Goal: Information Seeking & Learning: Learn about a topic

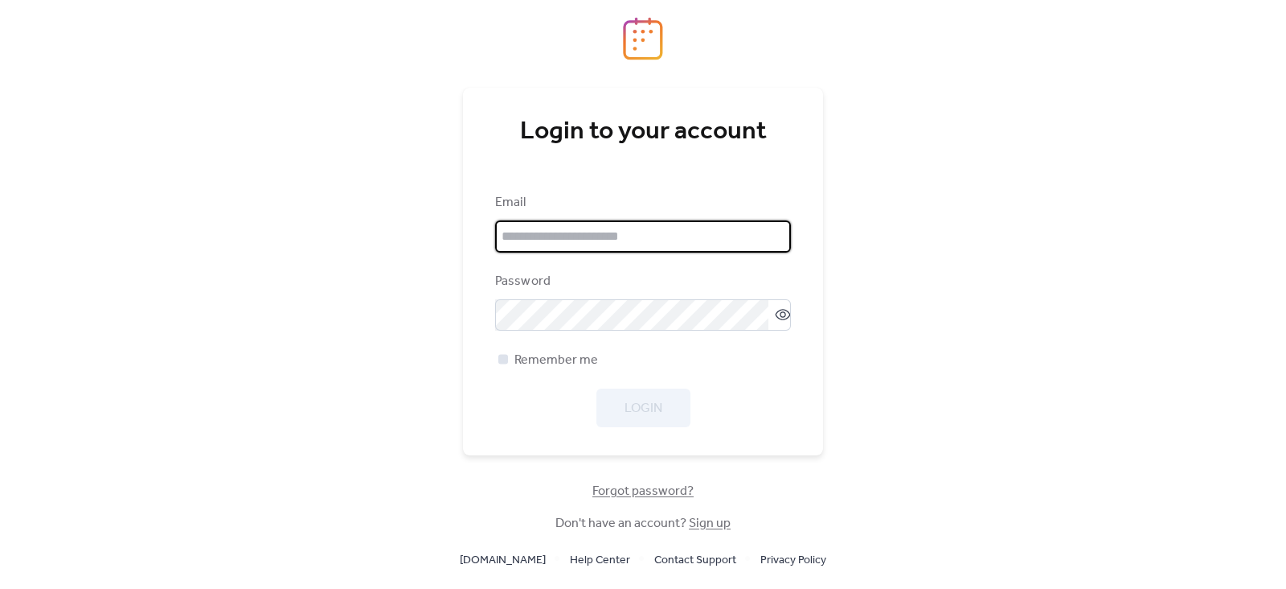
type input "**********"
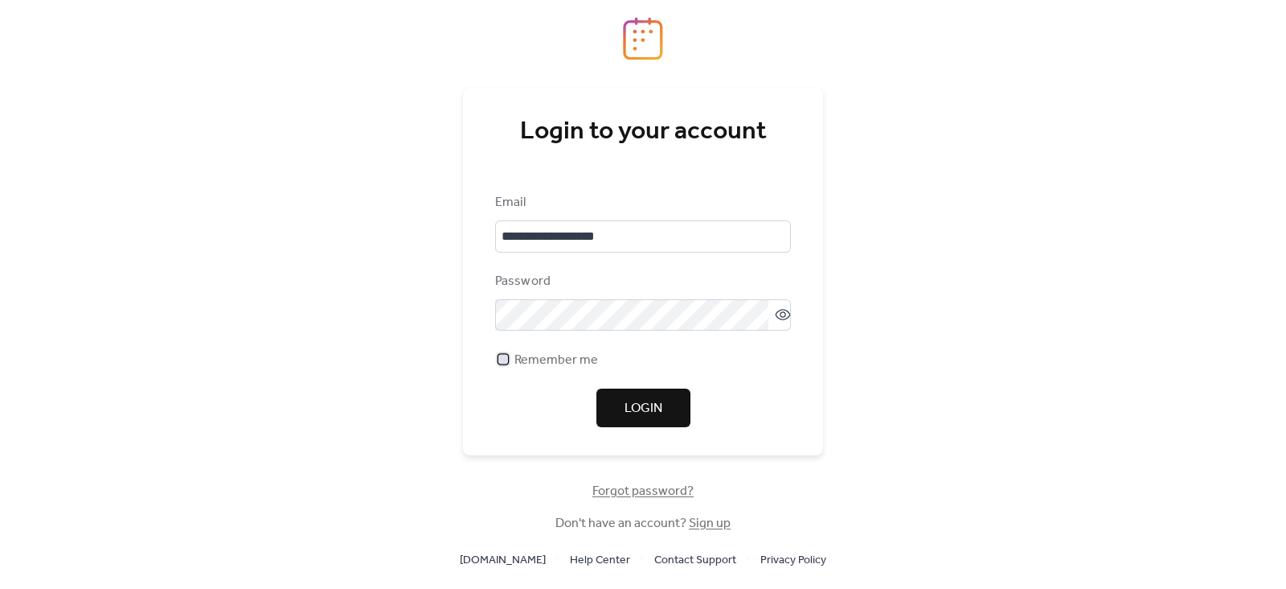
click at [504, 359] on div at bounding box center [504, 360] width 10 height 10
click at [633, 408] on span "Login" at bounding box center [644, 408] width 38 height 19
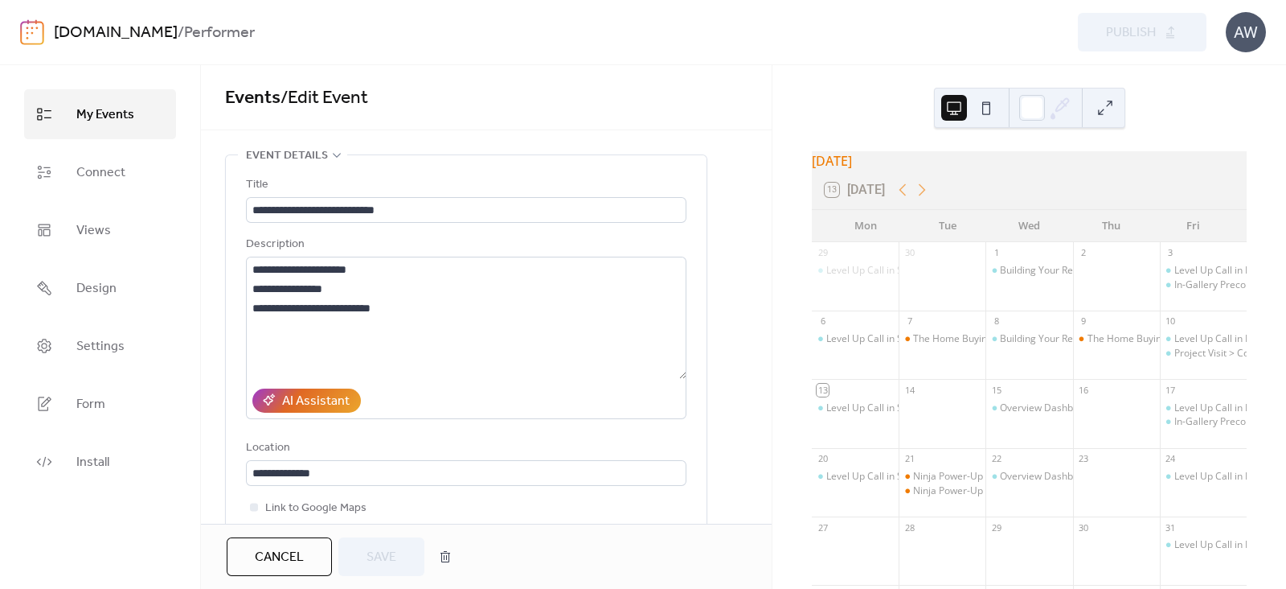
click at [133, 37] on link "[DOMAIN_NAME]" at bounding box center [116, 33] width 124 height 31
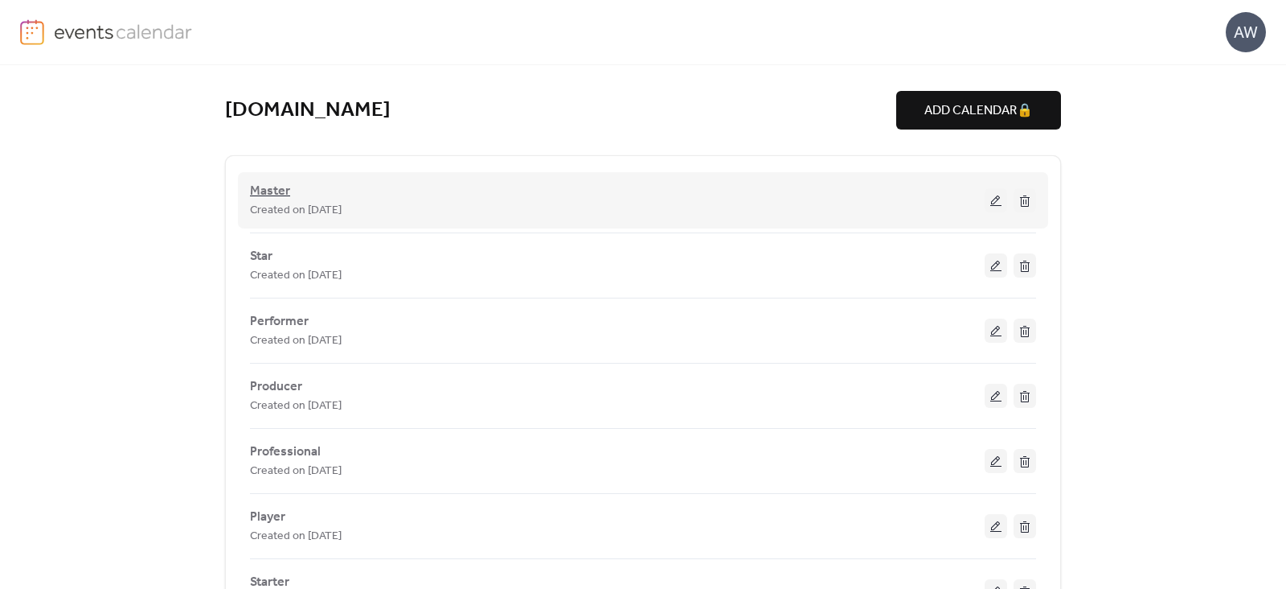
click at [277, 197] on span "Master" at bounding box center [270, 191] width 40 height 19
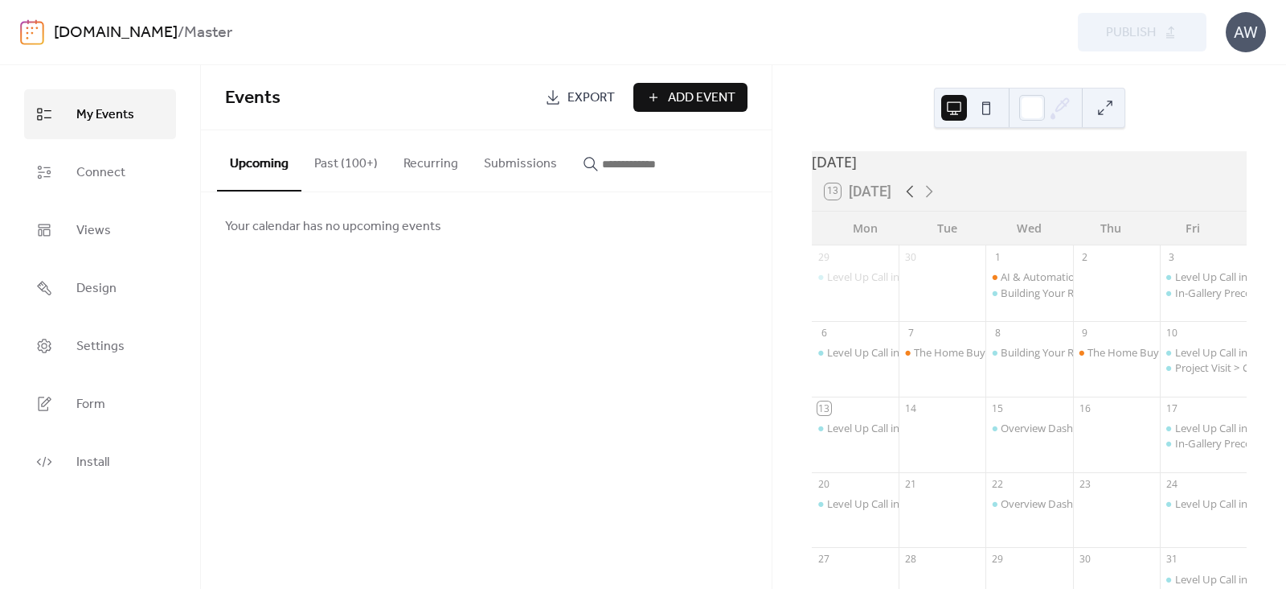
click at [908, 201] on icon at bounding box center [910, 191] width 19 height 19
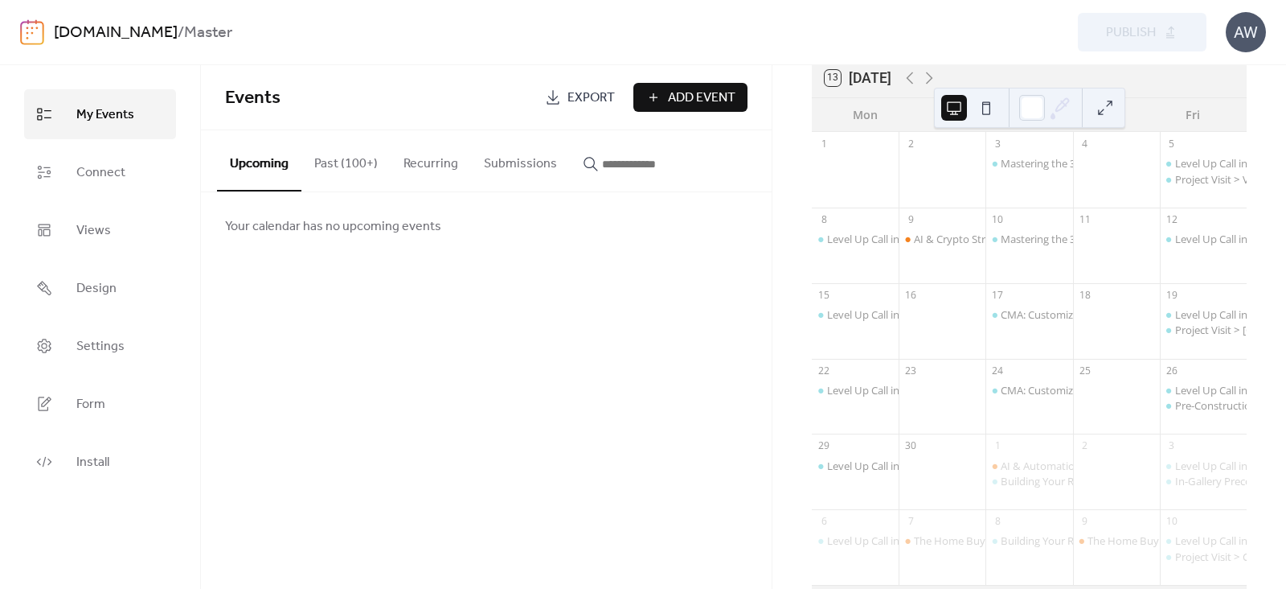
scroll to position [114, 0]
click at [1021, 241] on div "Mastering the 3D Area Analyzer: Smarter Insights, Better Deals in Spanish" at bounding box center [1176, 238] width 351 height 14
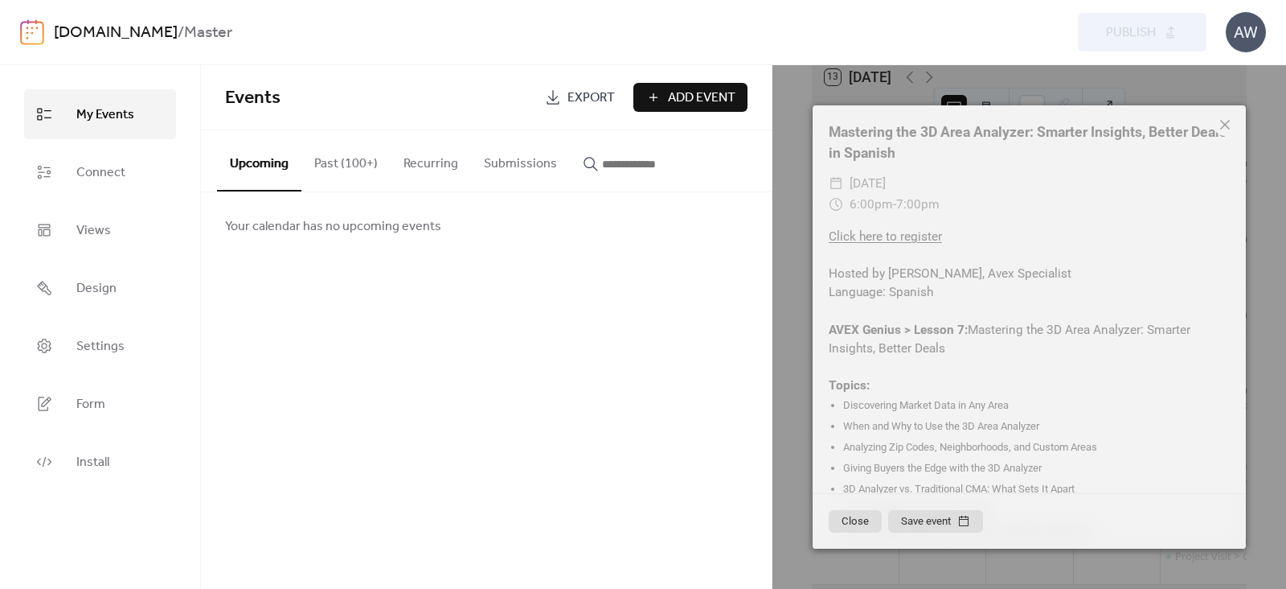
click at [1226, 125] on icon at bounding box center [1226, 125] width 10 height 10
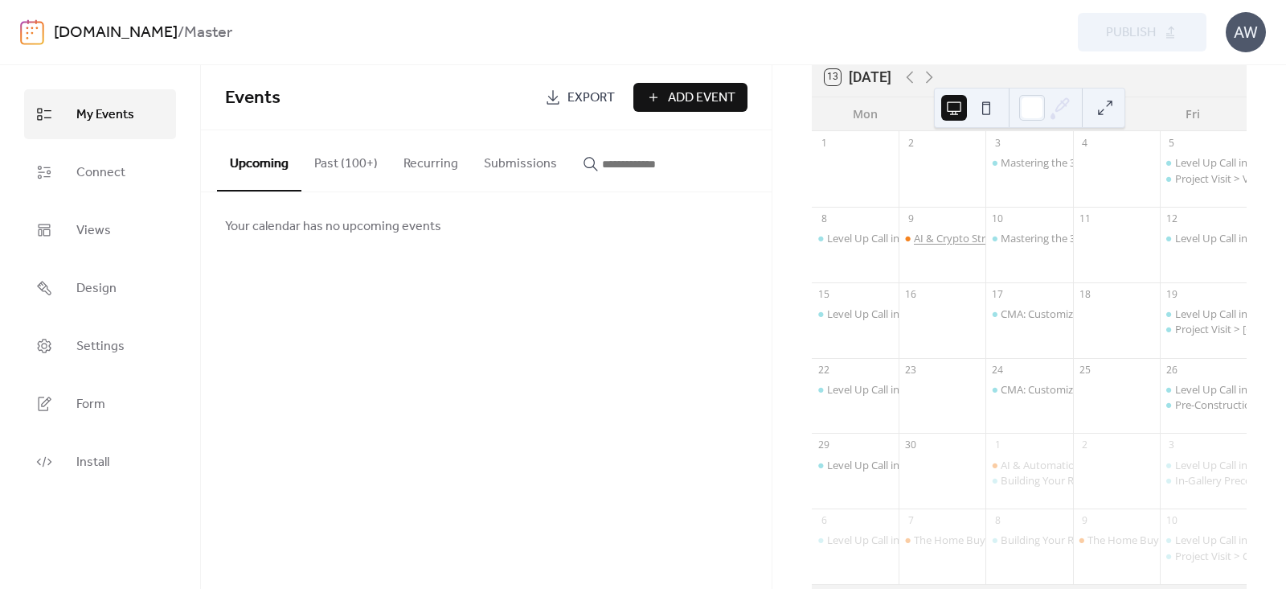
click at [955, 244] on div "AI & Crypto Strategies for Real Estate Pros" at bounding box center [1014, 238] width 200 height 14
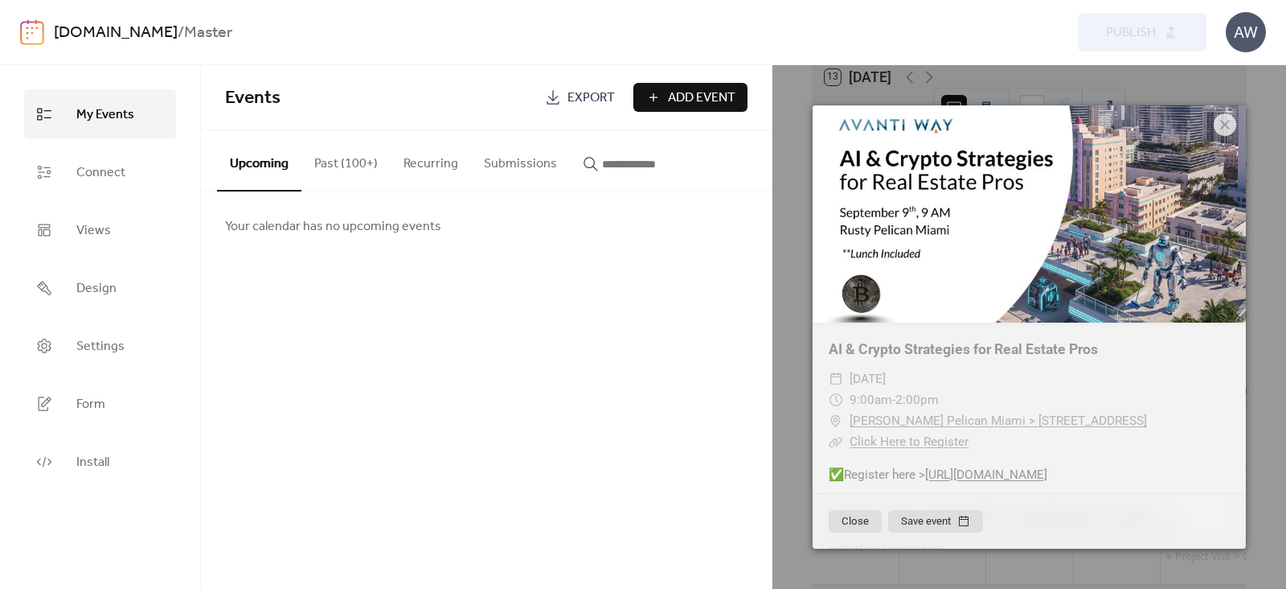
click at [956, 476] on link "[URL][DOMAIN_NAME]" at bounding box center [986, 474] width 122 height 14
click at [1222, 122] on icon at bounding box center [1225, 124] width 19 height 19
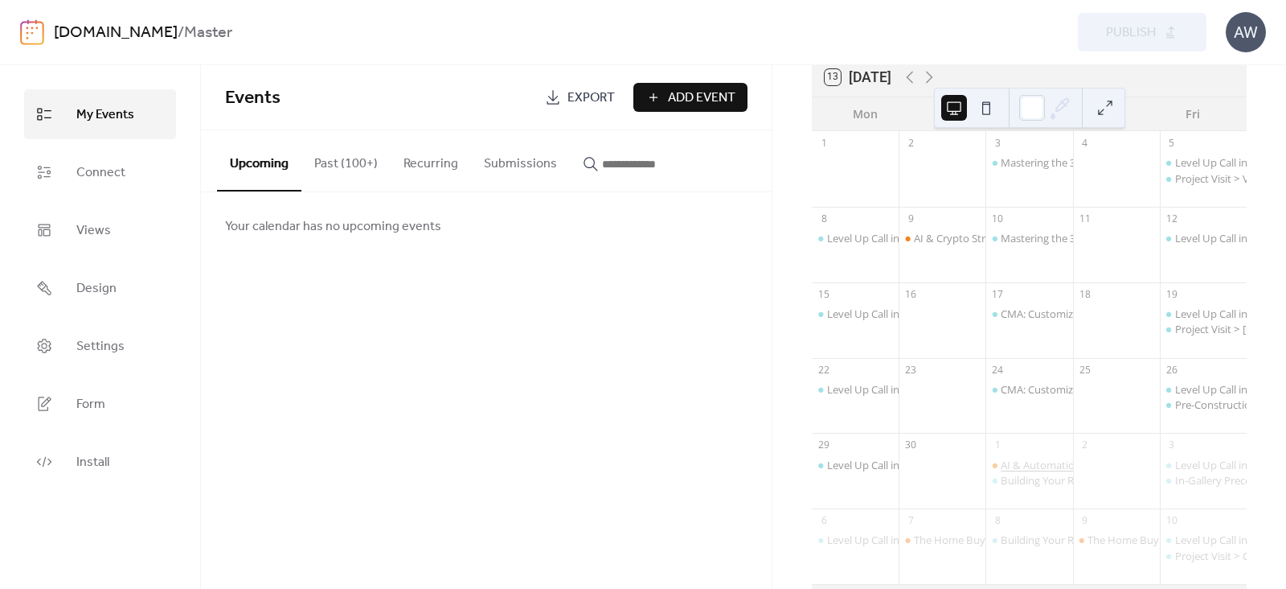
click at [1015, 471] on div "AI & Automation in Real Estate: Tools for Modern Agents" at bounding box center [1135, 464] width 269 height 14
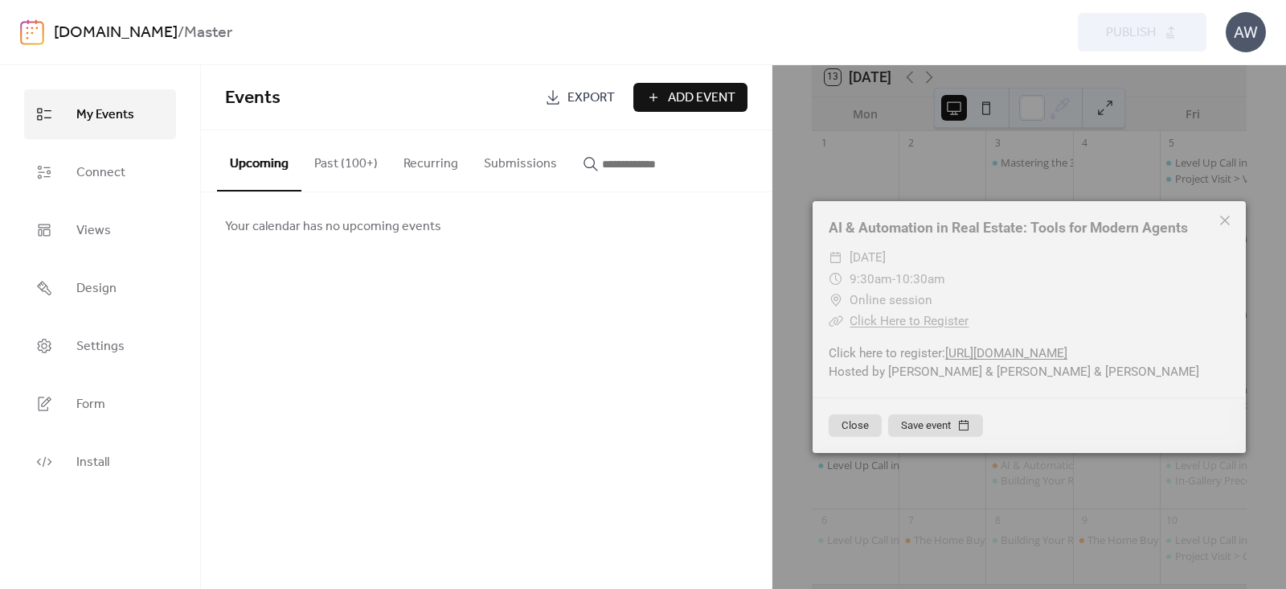
click at [1000, 353] on link "[URL][DOMAIN_NAME]" at bounding box center [1007, 353] width 122 height 14
